Goal: Check status: Check status

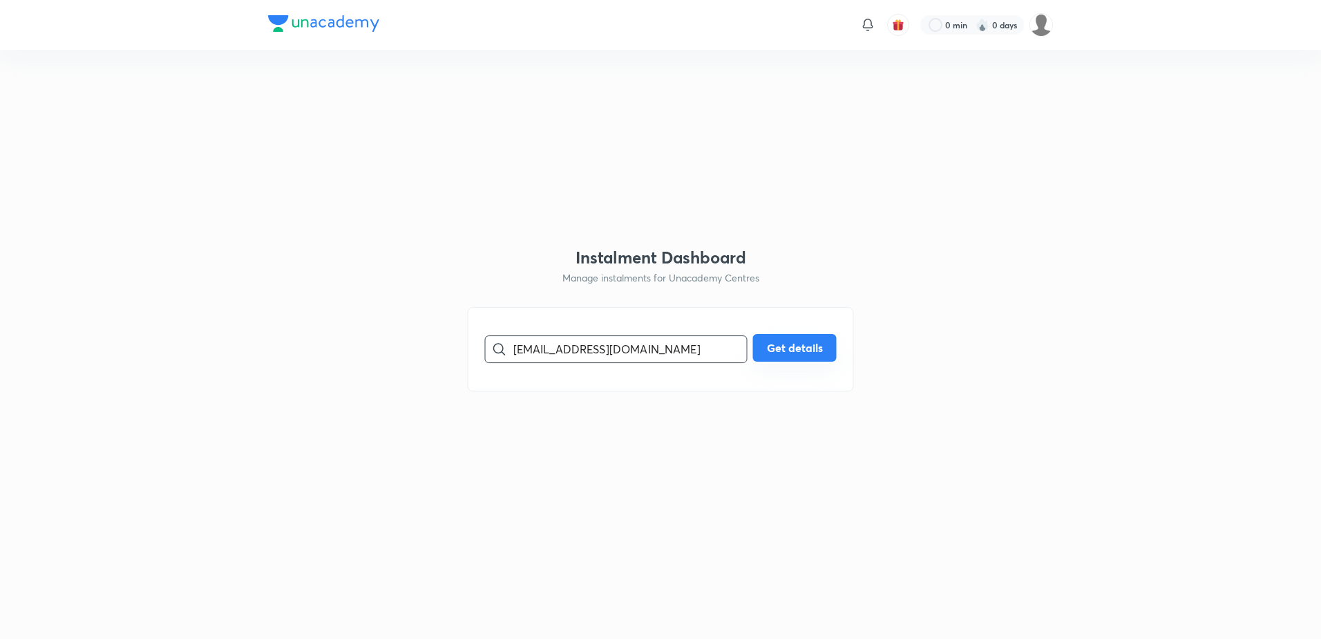
type input "[EMAIL_ADDRESS][DOMAIN_NAME]"
click at [813, 352] on button "Get details" at bounding box center [795, 348] width 84 height 28
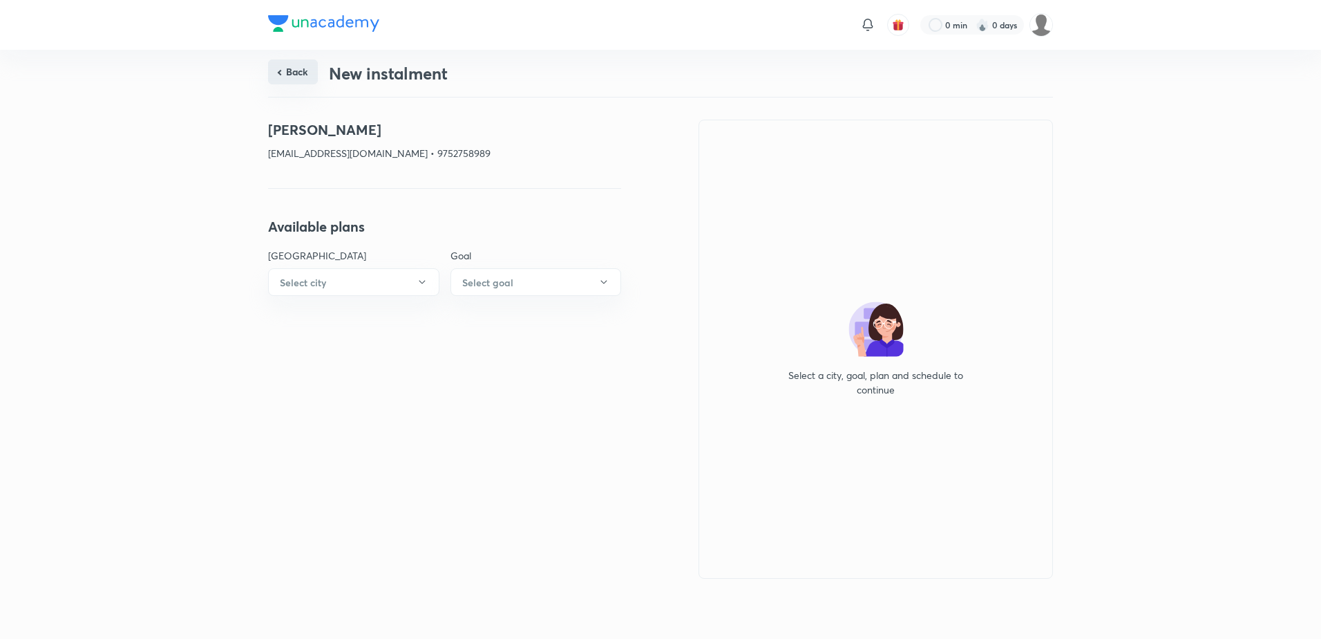
click at [308, 70] on button "Back" at bounding box center [293, 71] width 50 height 25
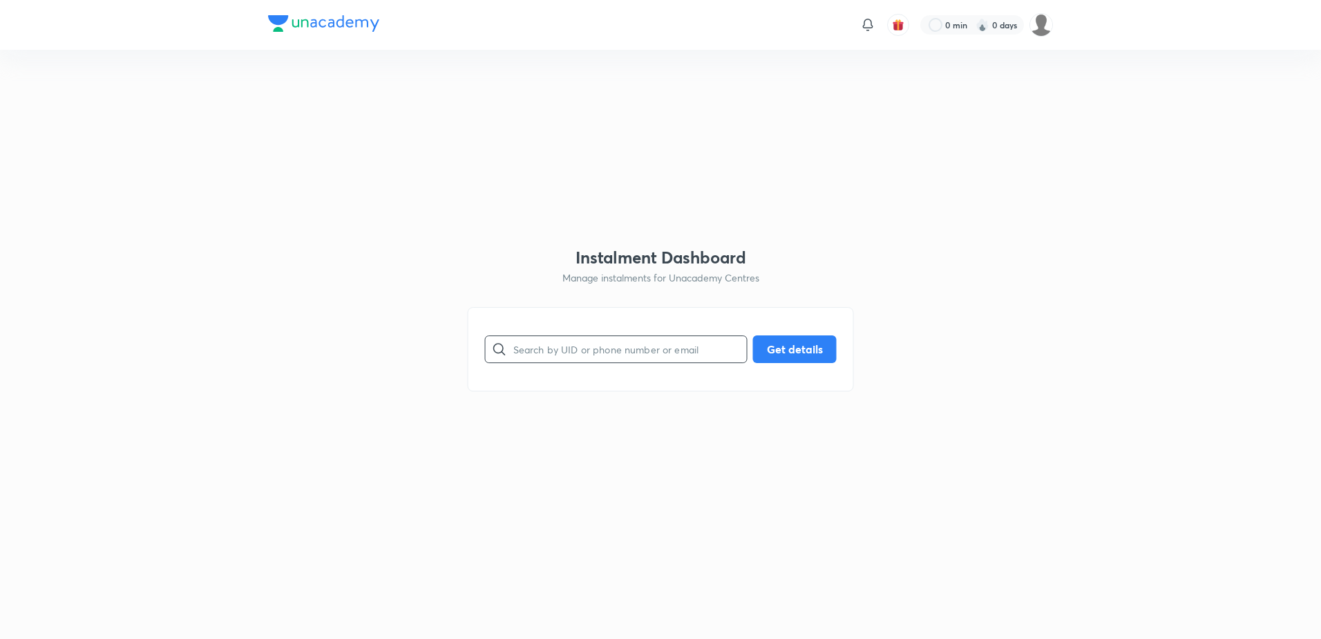
click at [595, 344] on input "text" at bounding box center [631, 348] width 234 height 35
paste input "[EMAIL_ADDRESS][DOMAIN_NAME]"
type input "[EMAIL_ADDRESS][DOMAIN_NAME]"
click at [807, 348] on button "Get details" at bounding box center [795, 348] width 84 height 28
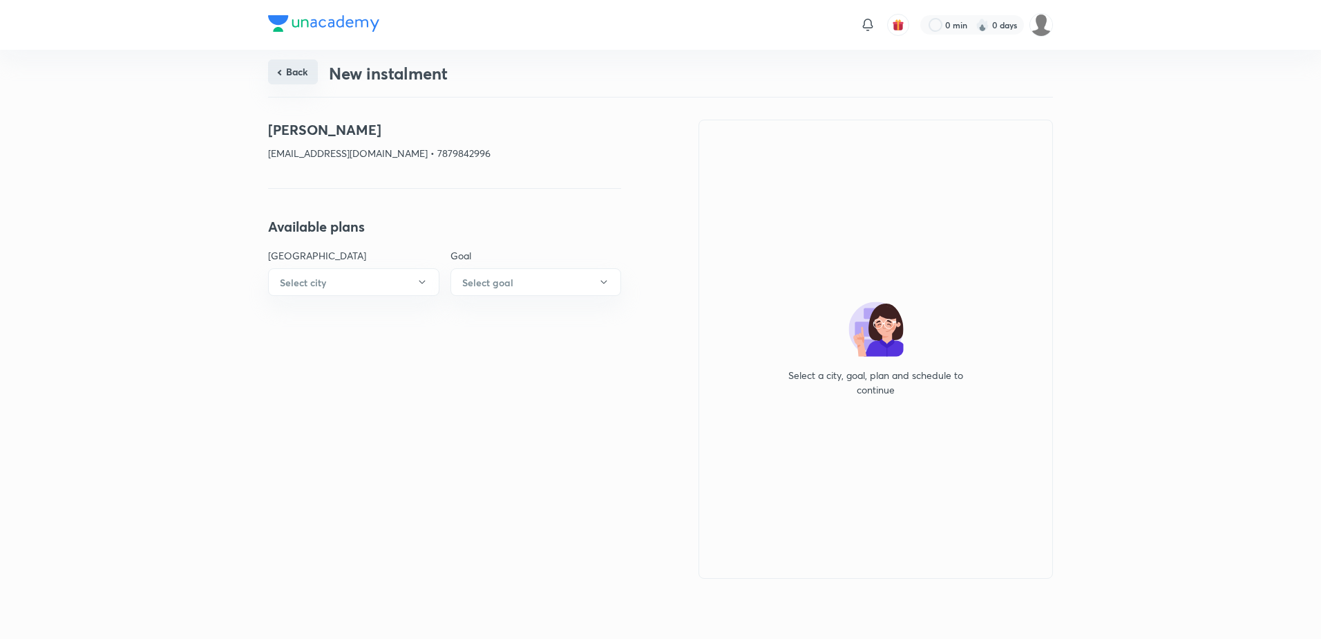
click at [296, 75] on button "Back" at bounding box center [293, 71] width 50 height 25
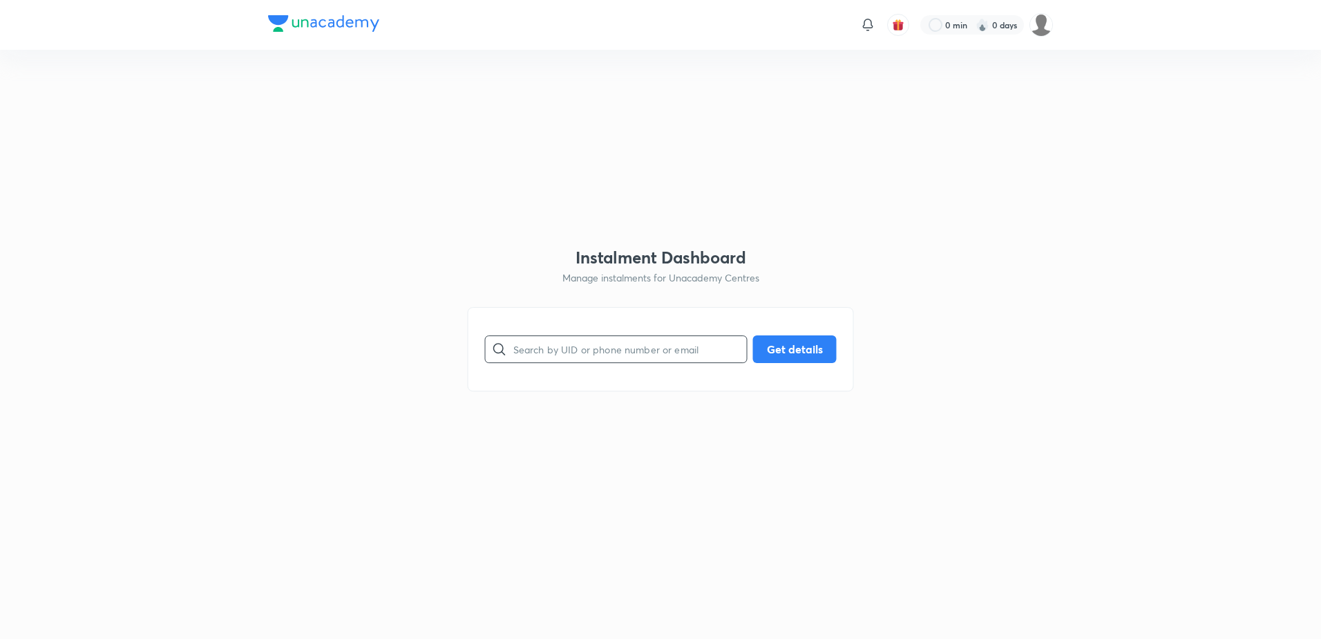
click at [595, 359] on input "text" at bounding box center [631, 348] width 234 height 35
paste input "[EMAIL_ADDRESS][DOMAIN_NAME]"
type input "[EMAIL_ADDRESS][DOMAIN_NAME]"
click at [800, 343] on button "Get details" at bounding box center [795, 348] width 84 height 28
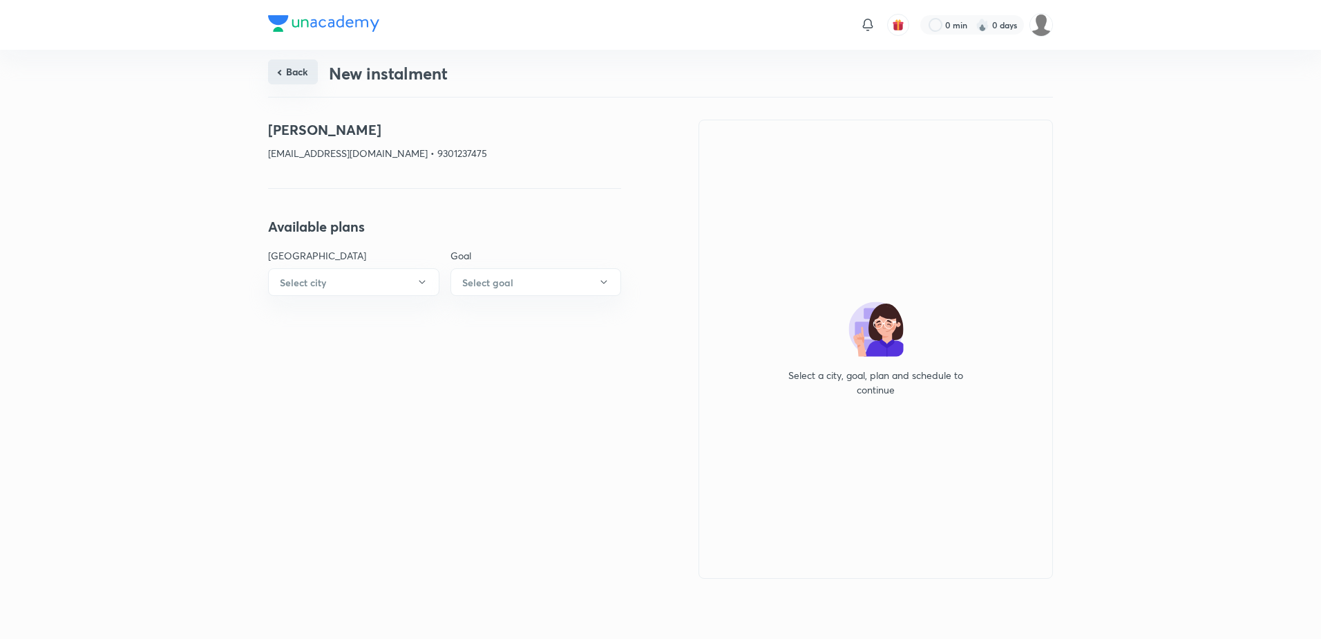
click at [301, 70] on button "Back" at bounding box center [293, 71] width 50 height 25
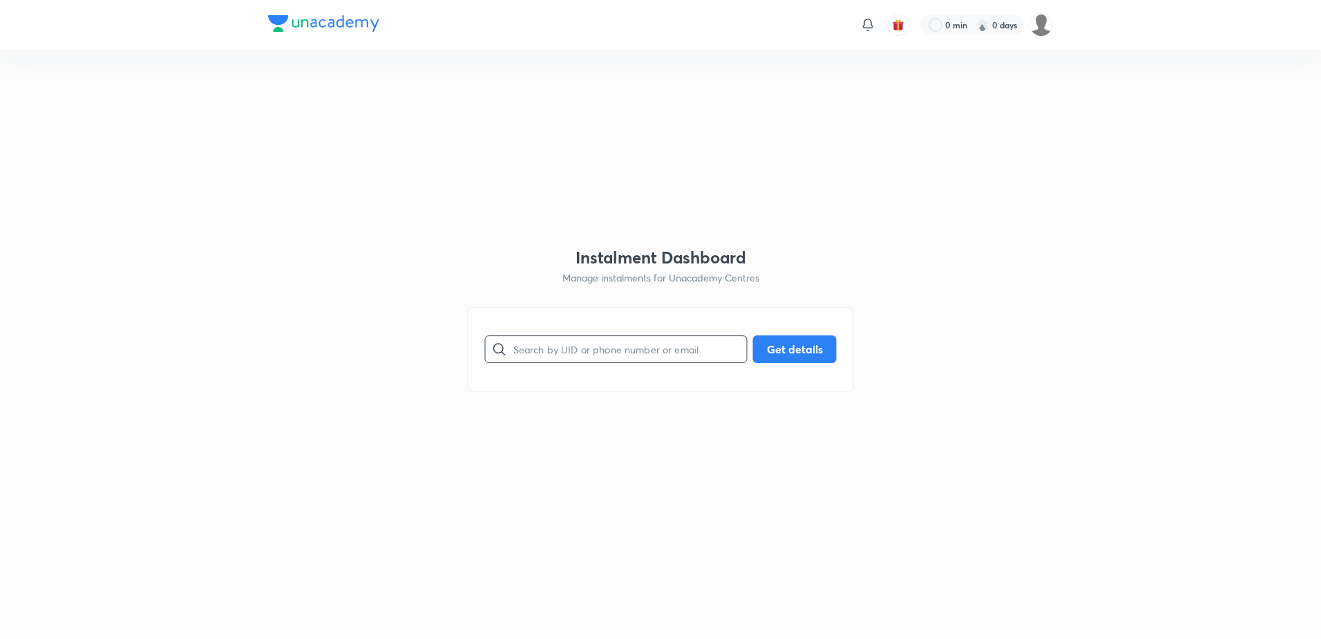
click at [619, 350] on input "text" at bounding box center [631, 348] width 234 height 35
paste input "[EMAIL_ADDRESS][DOMAIN_NAME]"
type input "[EMAIL_ADDRESS][DOMAIN_NAME]"
click at [790, 341] on button "Get details" at bounding box center [795, 348] width 84 height 28
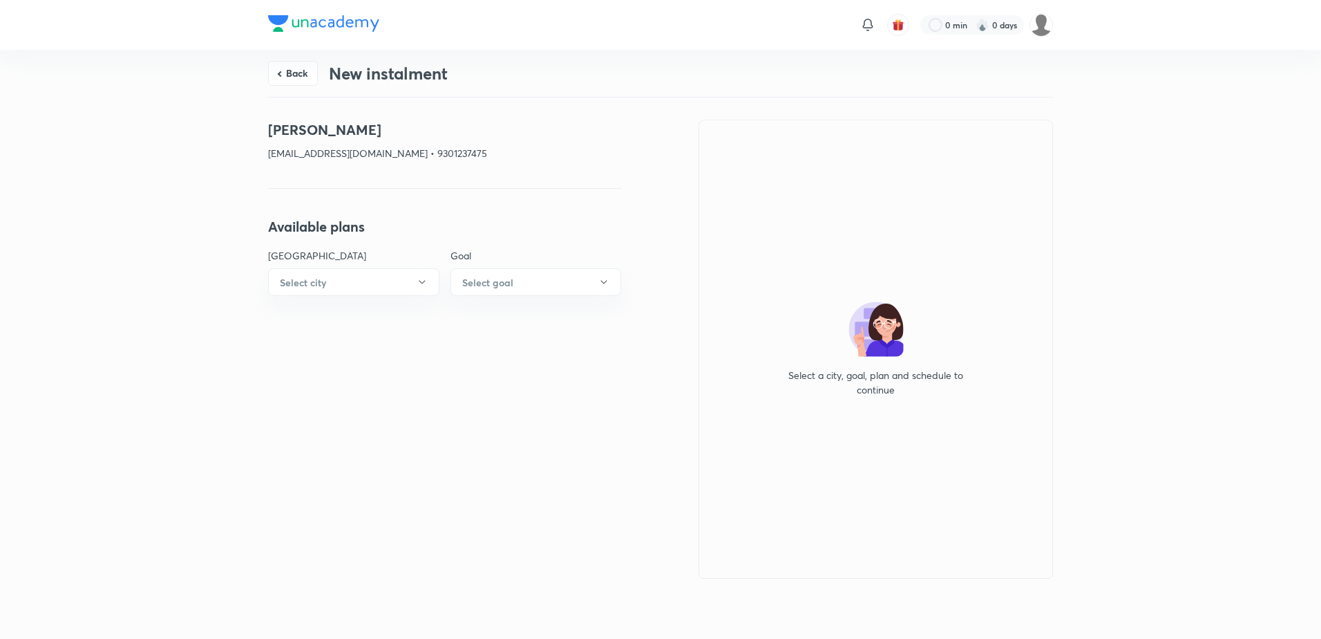
drag, startPoint x: 301, startPoint y: 79, endPoint x: 455, endPoint y: 176, distance: 181.0
click at [302, 79] on button "Back" at bounding box center [293, 73] width 50 height 25
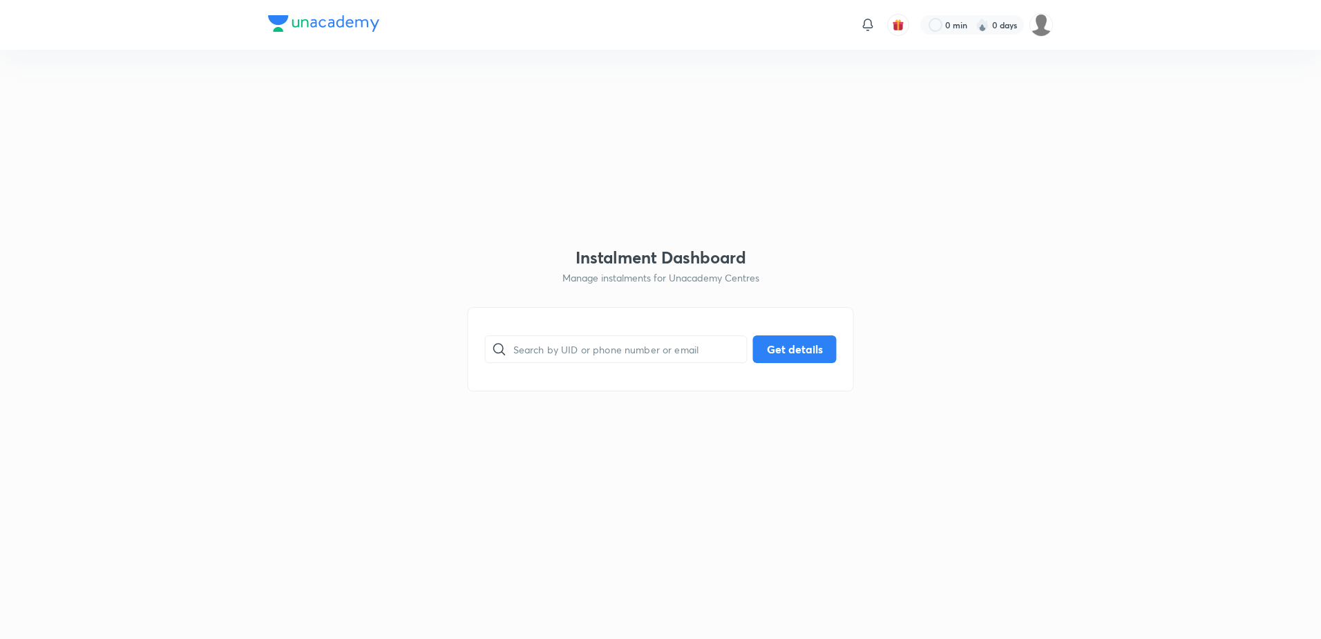
click at [568, 368] on div "​ Get details" at bounding box center [661, 349] width 386 height 84
click at [589, 355] on input "text" at bounding box center [631, 348] width 234 height 35
paste input "[EMAIL_ADDRESS][DOMAIN_NAME]"
type input "[EMAIL_ADDRESS][DOMAIN_NAME]"
click at [791, 346] on button "Get details" at bounding box center [795, 348] width 84 height 28
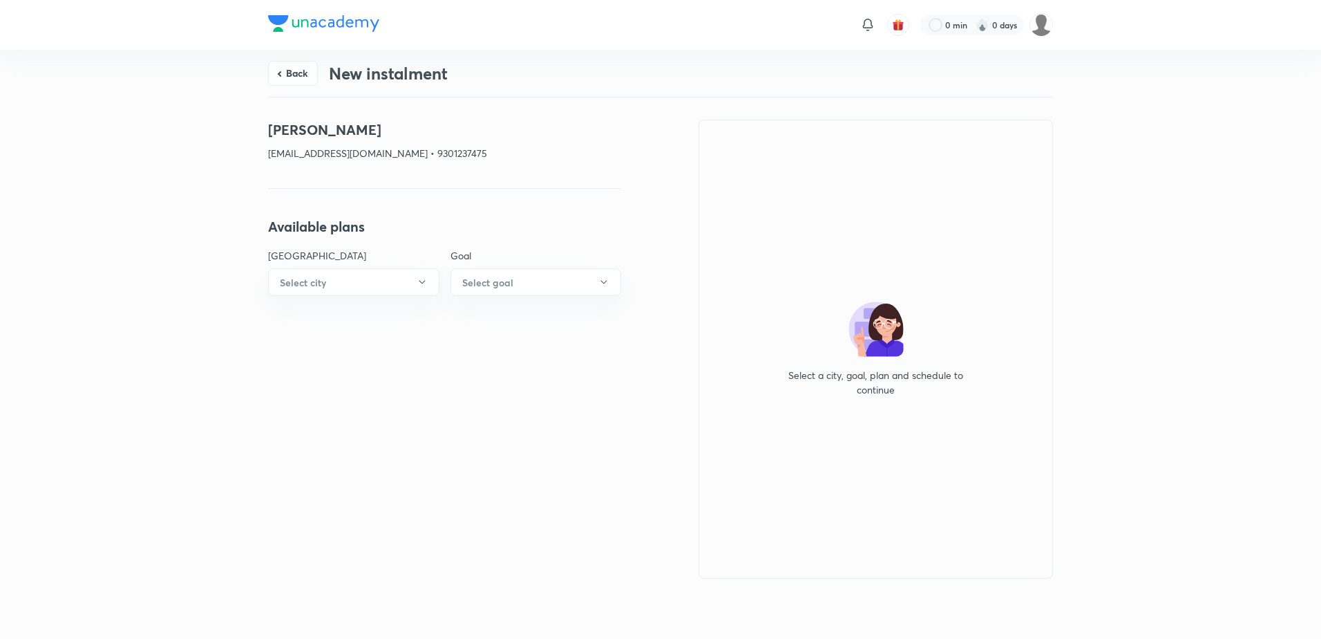
drag, startPoint x: 287, startPoint y: 62, endPoint x: 309, endPoint y: 75, distance: 26.1
click at [287, 62] on button "Back" at bounding box center [293, 73] width 50 height 25
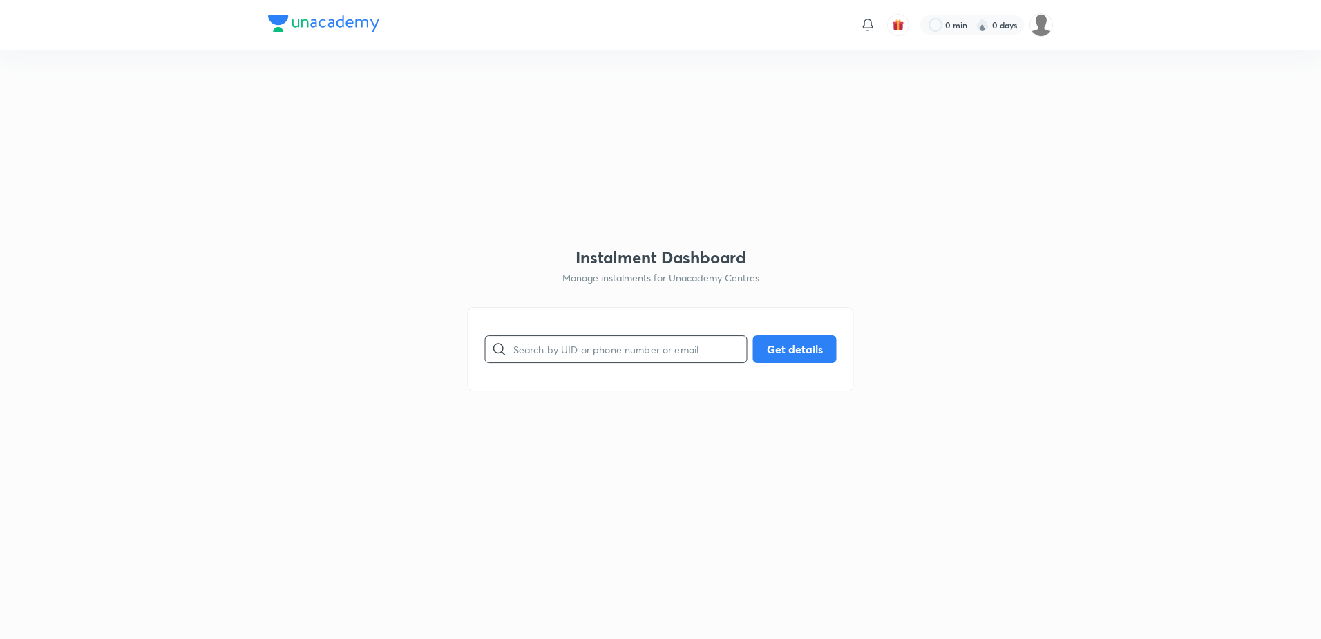
click at [549, 347] on input "text" at bounding box center [631, 348] width 234 height 35
paste input "[EMAIL_ADDRESS][DOMAIN_NAME]"
type input "[EMAIL_ADDRESS][DOMAIN_NAME]"
click at [791, 352] on button "Get details" at bounding box center [795, 348] width 84 height 28
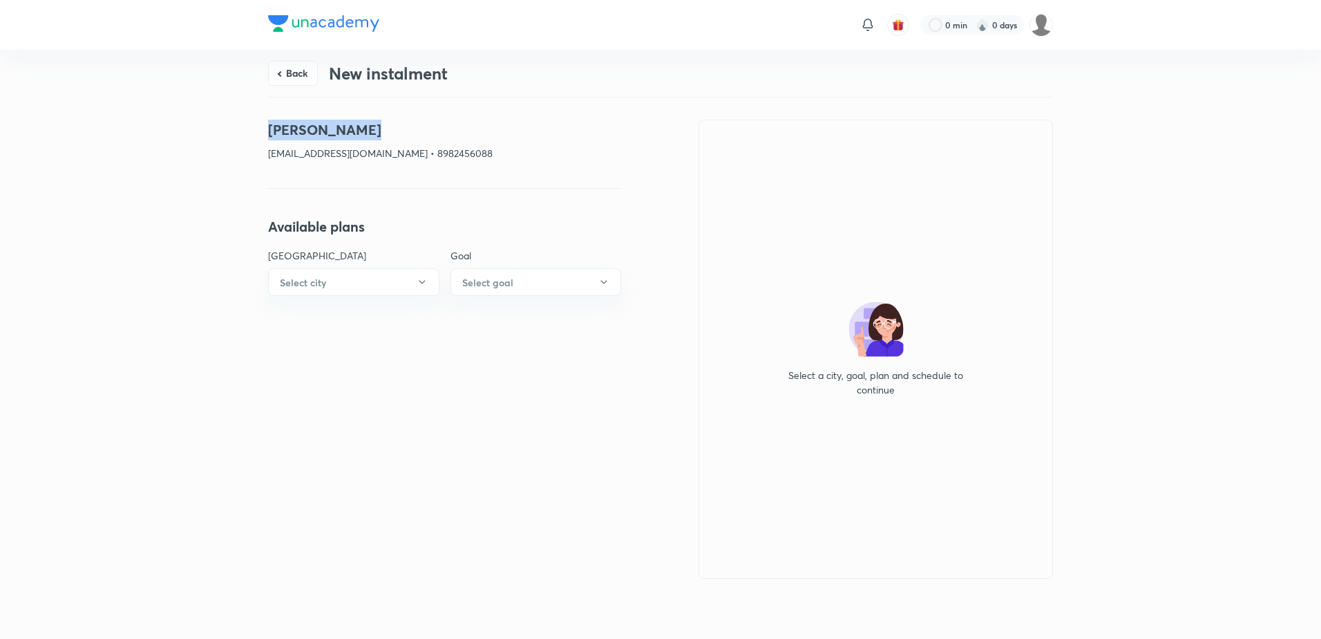
drag, startPoint x: 379, startPoint y: 122, endPoint x: 224, endPoint y: 117, distance: 155.6
click at [224, 117] on div "Back New instalment [PERSON_NAME] [EMAIL_ADDRESS][DOMAIN_NAME] • 8982456088 Ava…" at bounding box center [660, 342] width 1321 height 584
copy h4 "[PERSON_NAME]"
click at [313, 69] on button "Back" at bounding box center [293, 71] width 50 height 25
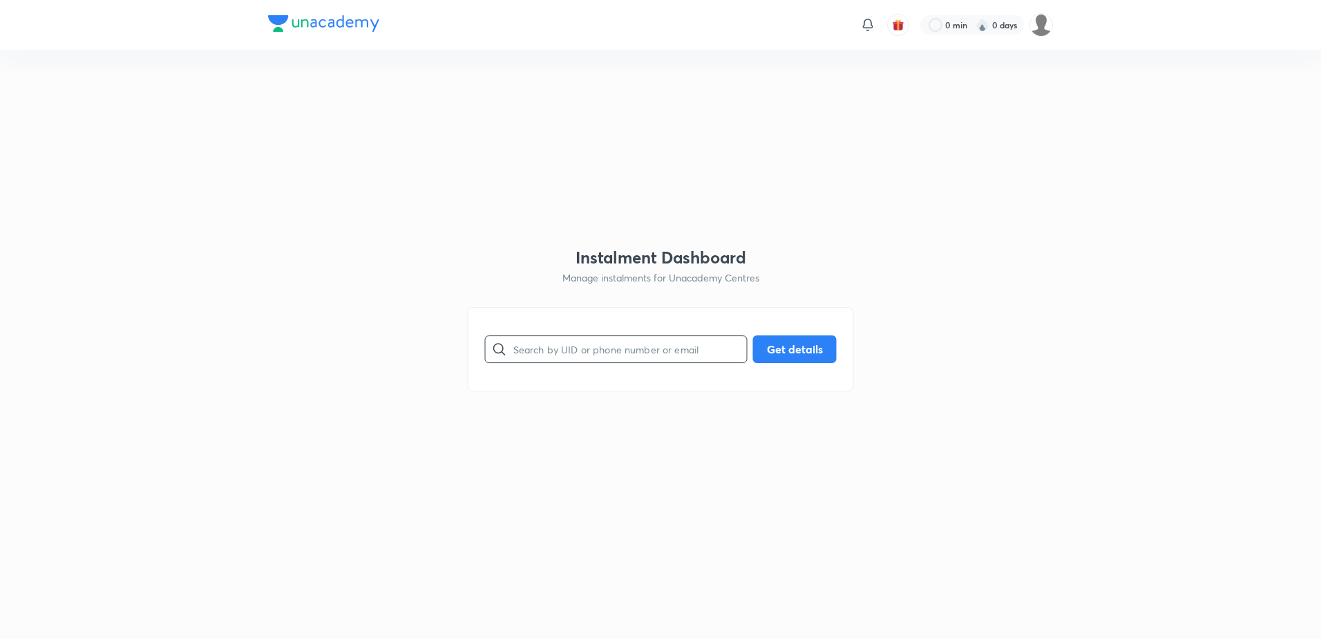
click at [569, 342] on input "text" at bounding box center [631, 348] width 234 height 35
paste input "[EMAIL_ADDRESS][DOMAIN_NAME]"
type input "[EMAIL_ADDRESS][DOMAIN_NAME]"
click at [771, 352] on button "Get details" at bounding box center [795, 348] width 84 height 28
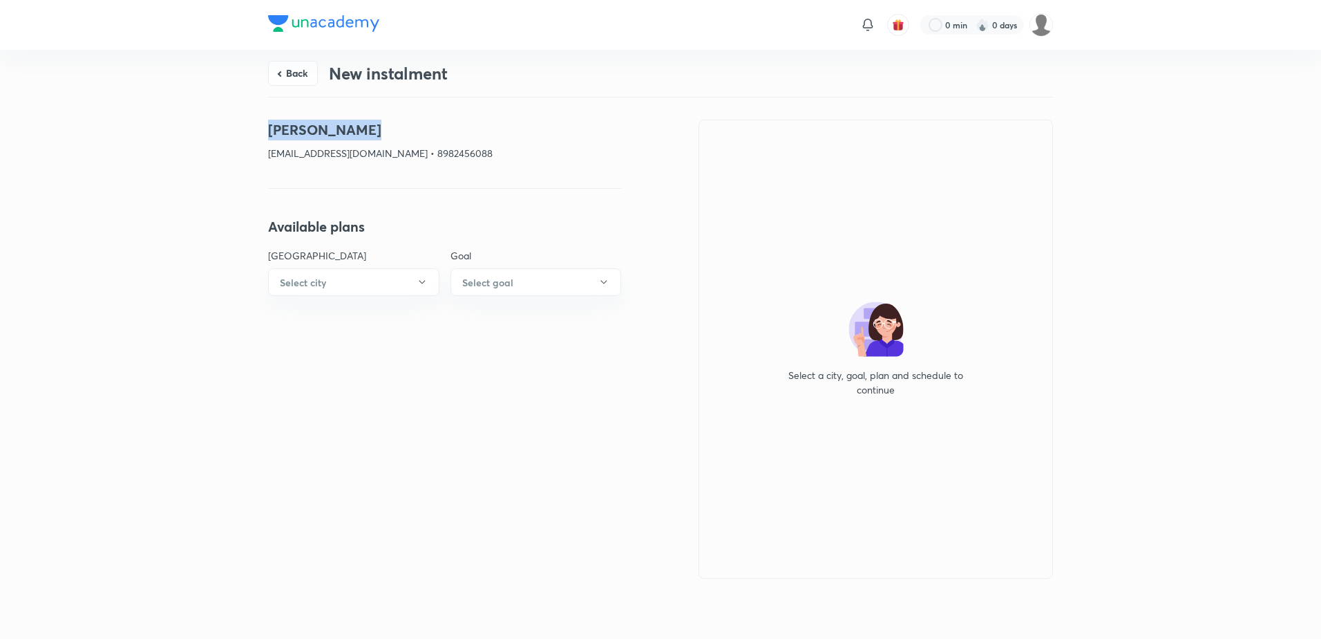
drag, startPoint x: 396, startPoint y: 120, endPoint x: 243, endPoint y: 128, distance: 153.0
click at [243, 128] on div "Back New instalment [PERSON_NAME] [EMAIL_ADDRESS][DOMAIN_NAME] • 8982456088 Ava…" at bounding box center [660, 342] width 1321 height 584
copy h4 "[PERSON_NAME]"
click at [312, 70] on button "Back" at bounding box center [293, 71] width 50 height 25
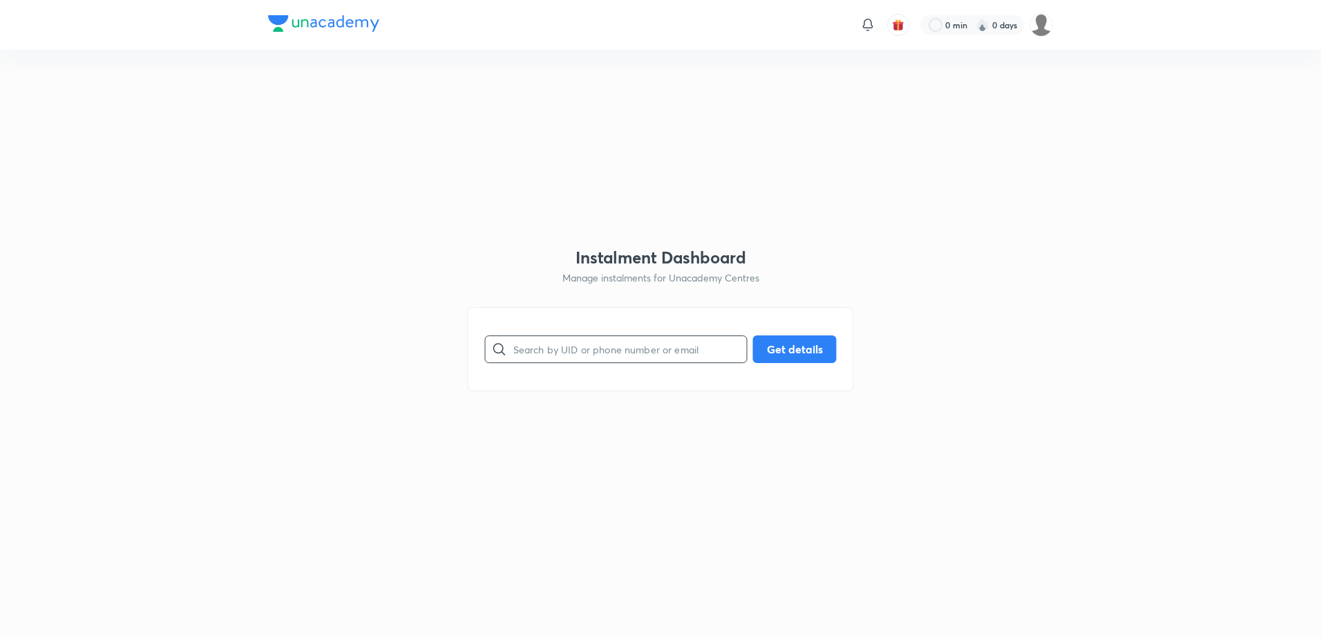
click at [568, 345] on input "text" at bounding box center [631, 348] width 234 height 35
paste input "[EMAIL_ADDRESS][DOMAIN_NAME]"
type input "[EMAIL_ADDRESS][DOMAIN_NAME]"
click at [780, 348] on button "Get details" at bounding box center [795, 348] width 84 height 28
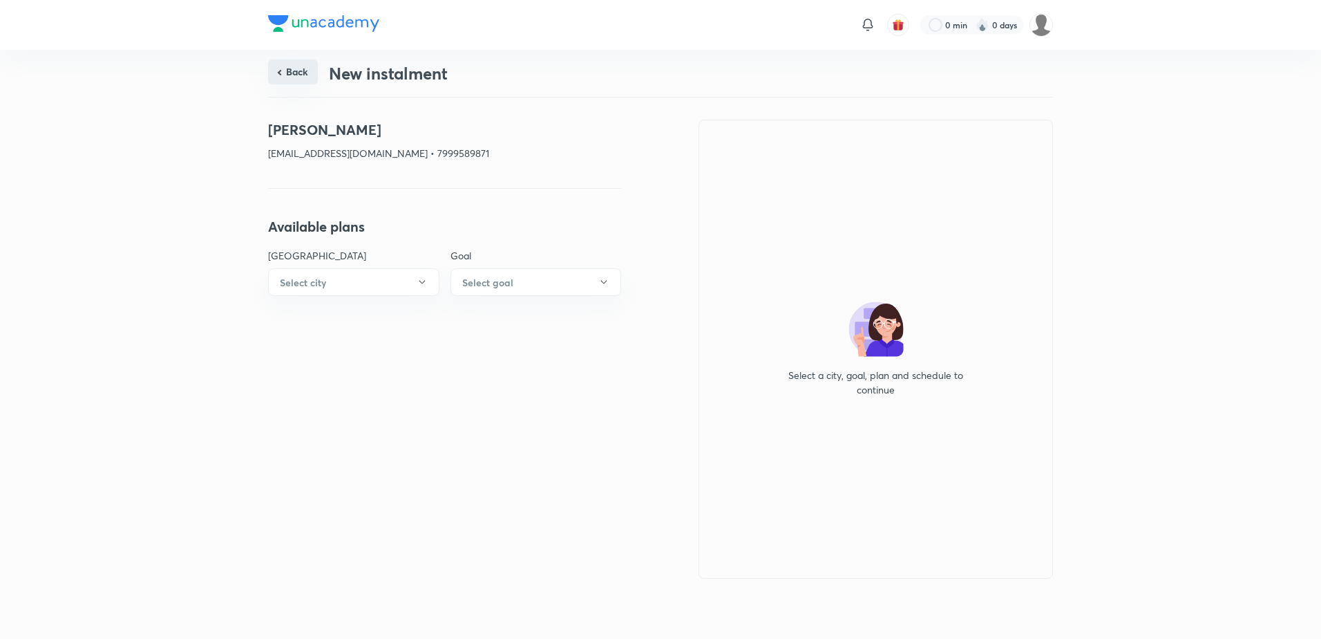
click at [278, 68] on button "Back" at bounding box center [293, 71] width 50 height 25
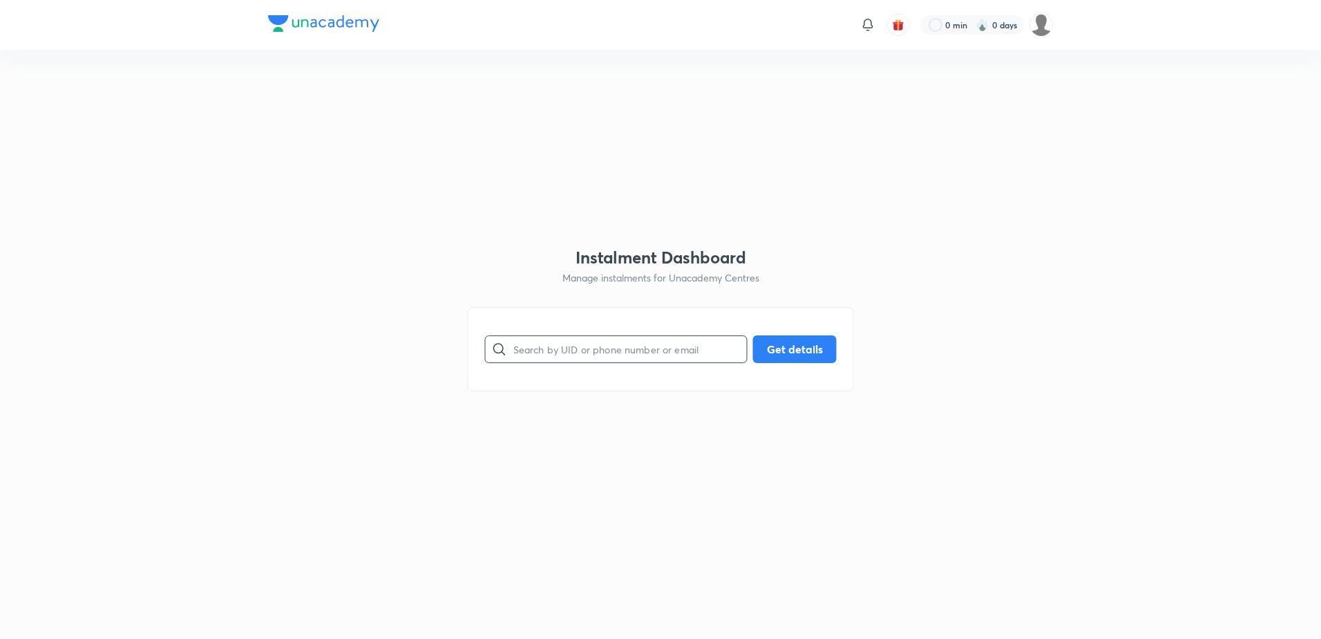
click at [607, 353] on input "text" at bounding box center [631, 348] width 234 height 35
paste input "[EMAIL_ADDRESS][DOMAIN_NAME]"
type input "[EMAIL_ADDRESS][DOMAIN_NAME]"
click at [793, 340] on button "Get details" at bounding box center [795, 348] width 84 height 28
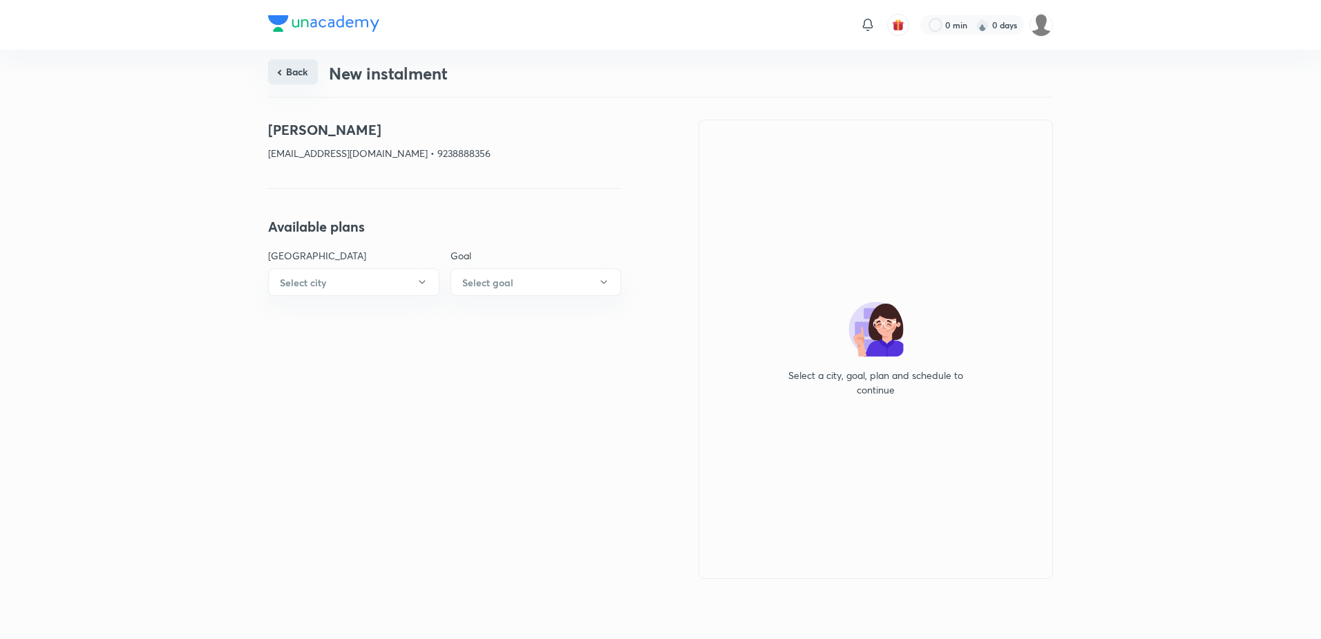
click at [292, 77] on button "Back" at bounding box center [293, 71] width 50 height 25
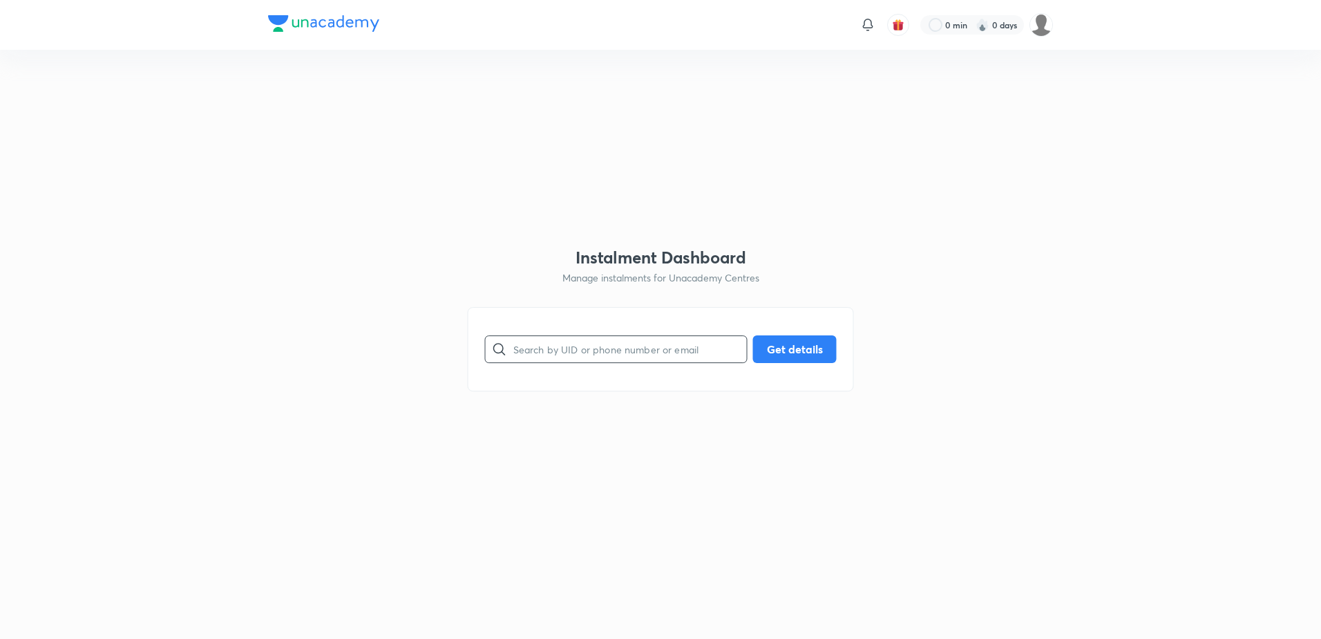
click at [592, 343] on input "text" at bounding box center [631, 348] width 234 height 35
paste input "[EMAIL_ADDRESS][DOMAIN_NAME]"
type input "[EMAIL_ADDRESS][DOMAIN_NAME]"
click at [816, 355] on button "Get details" at bounding box center [795, 348] width 84 height 28
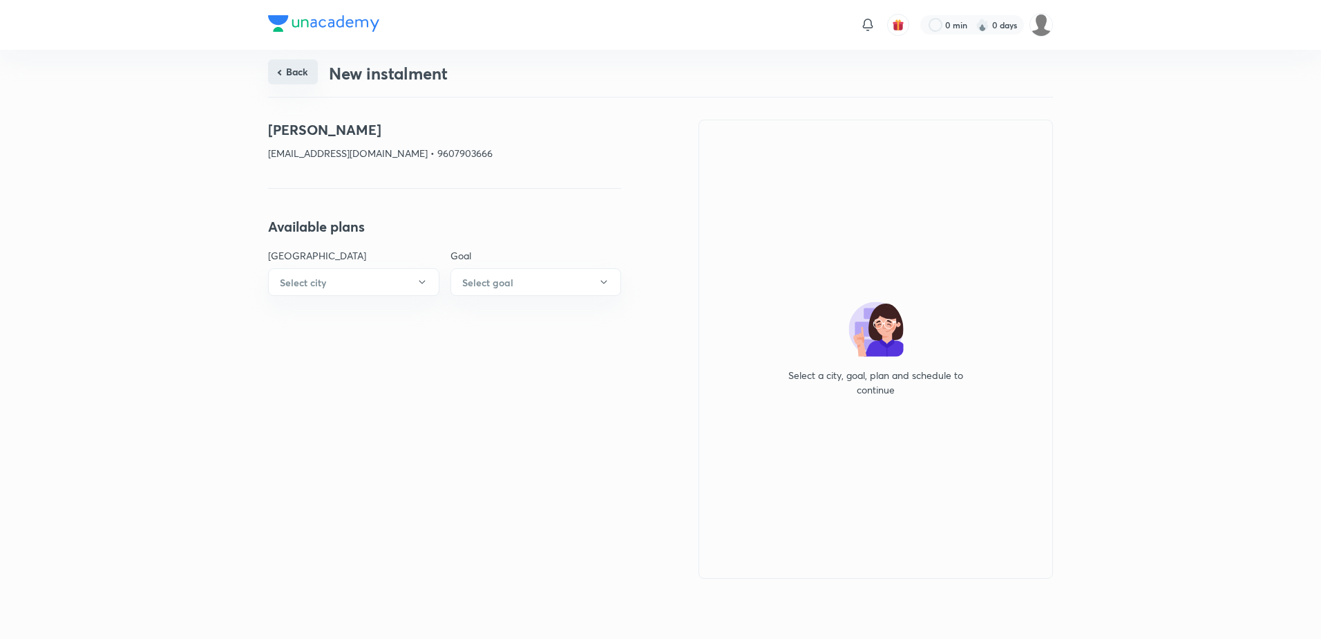
click at [305, 62] on button "Back" at bounding box center [293, 71] width 50 height 25
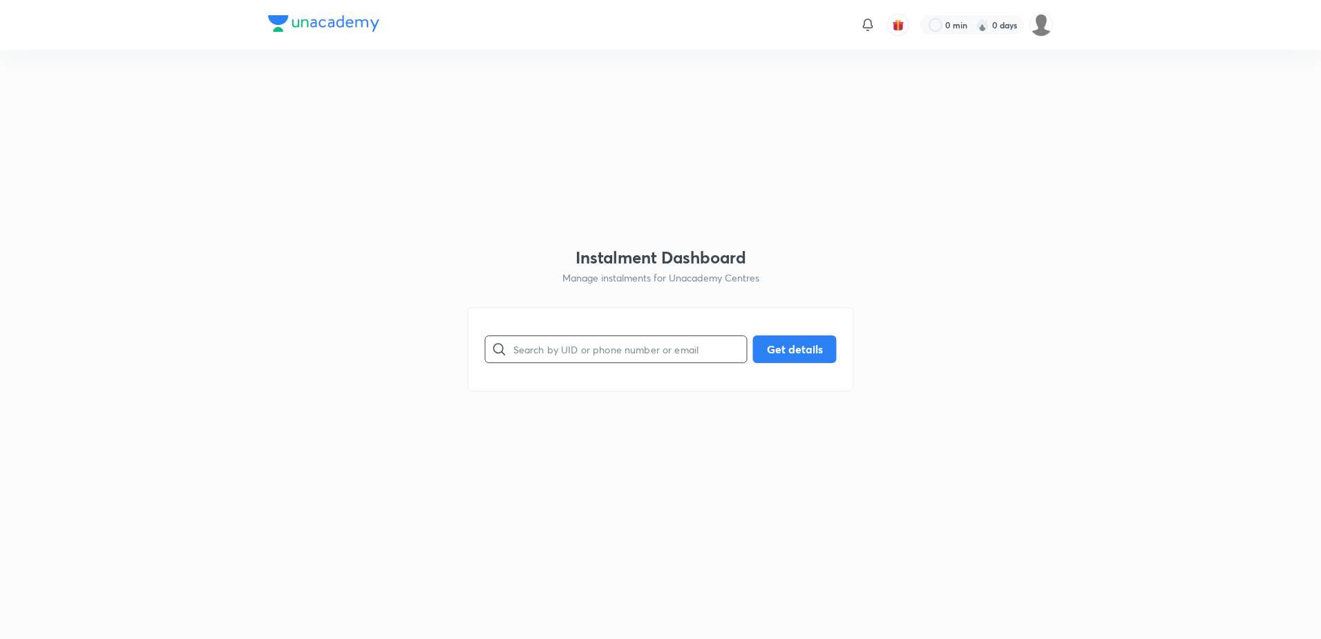
click at [600, 342] on input "text" at bounding box center [631, 348] width 234 height 35
paste input "[EMAIL_ADDRESS][DOMAIN_NAME]"
type input "[EMAIL_ADDRESS][DOMAIN_NAME]"
click at [766, 357] on button "Get details" at bounding box center [795, 348] width 84 height 28
